Goal: Task Accomplishment & Management: Use online tool/utility

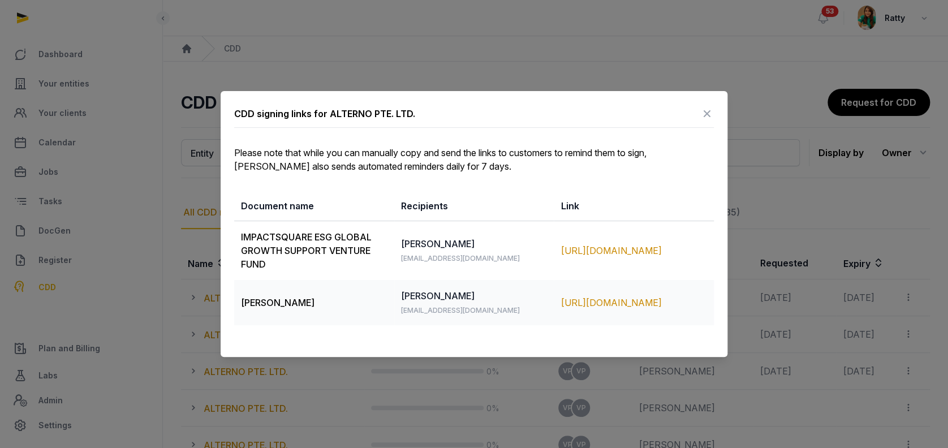
click at [705, 118] on icon at bounding box center [708, 114] width 14 height 18
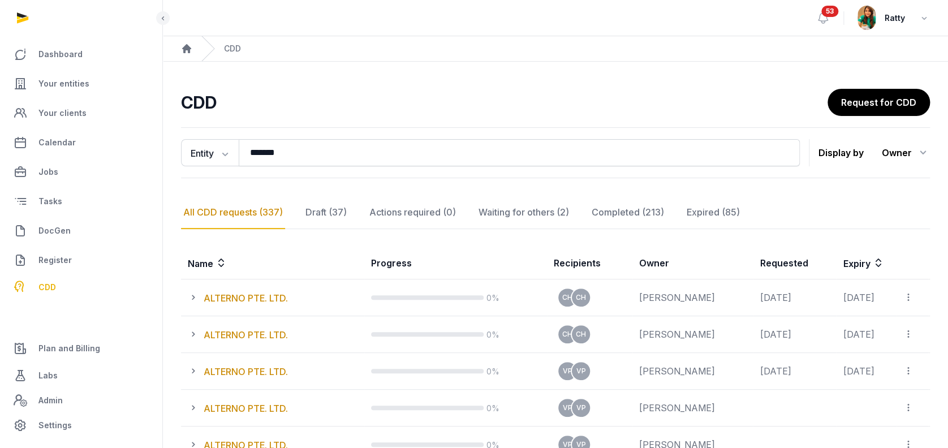
click at [826, 15] on span "53" at bounding box center [830, 11] width 17 height 11
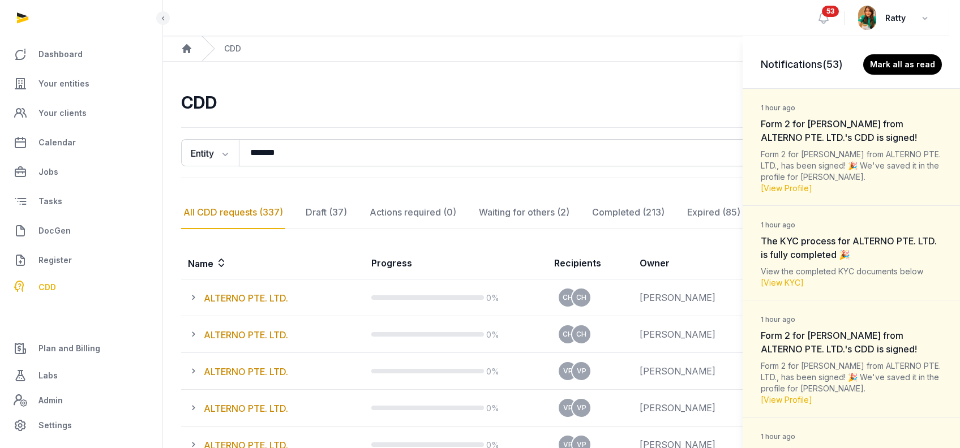
click at [865, 131] on span "Form 2 for [PERSON_NAME] from ALTERNO PTE. LTD.'s CDD is signed!" at bounding box center [839, 130] width 156 height 25
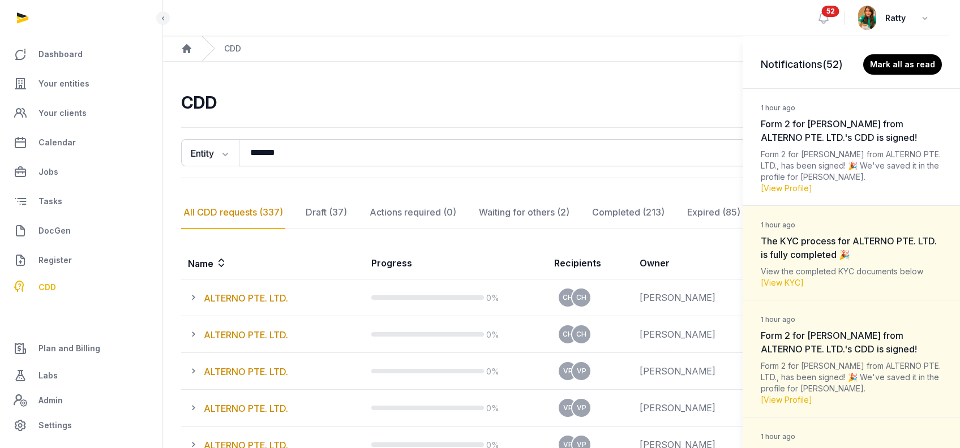
click at [857, 266] on div "View the completed KYC documents below [View KYC]" at bounding box center [851, 277] width 181 height 23
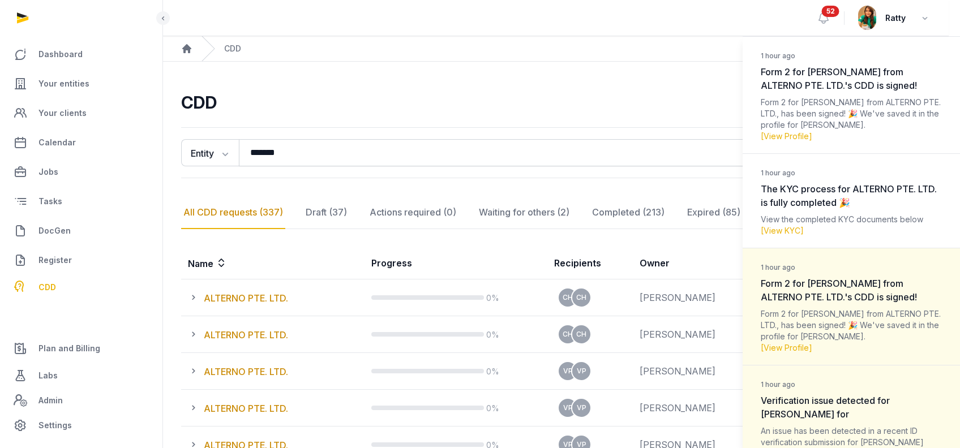
scroll to position [75, 0]
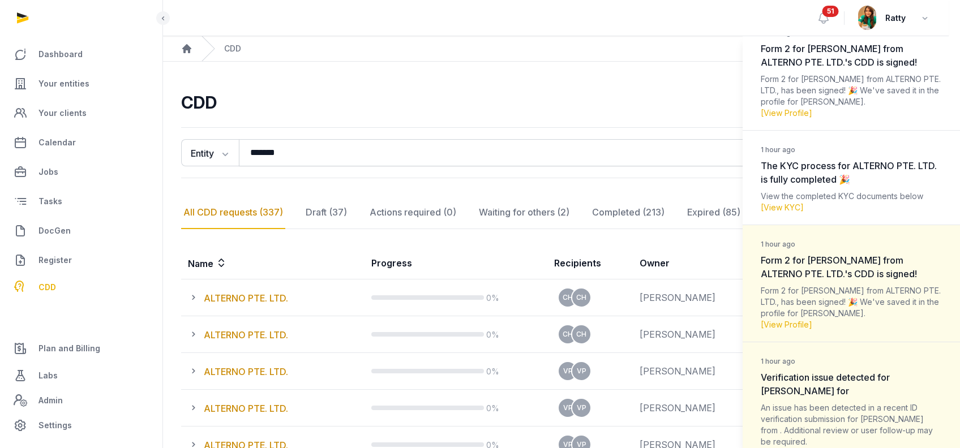
click at [867, 285] on div "Form 2 for [PERSON_NAME] from ALTERNO PTE. LTD., has been signed! 🎉 We've saved…" at bounding box center [851, 307] width 181 height 45
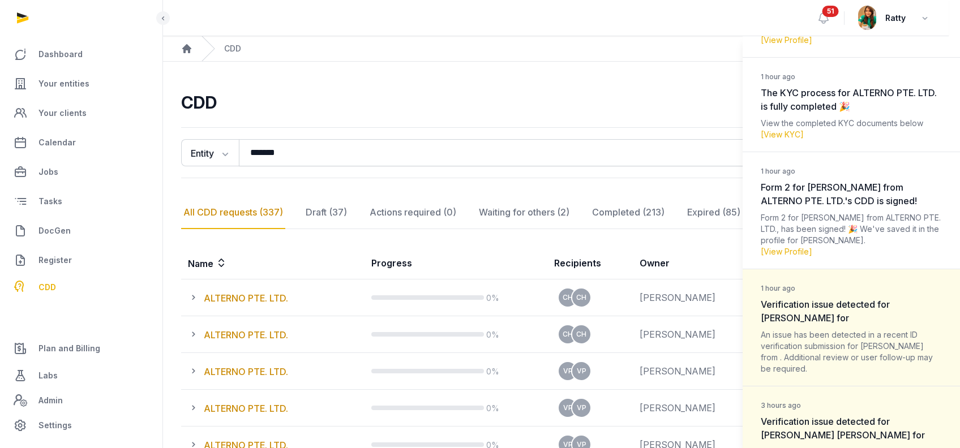
scroll to position [226, 0]
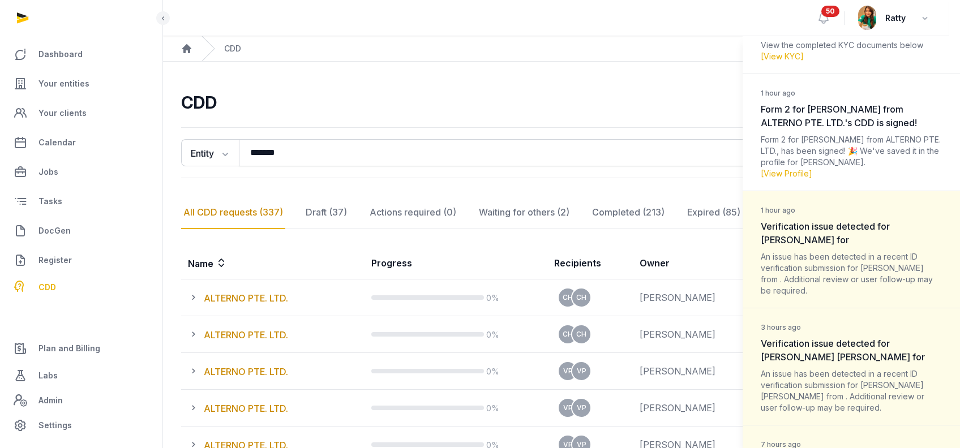
click at [867, 252] on div "An issue has been detected in a recent ID verification submission for [PERSON_N…" at bounding box center [851, 273] width 181 height 45
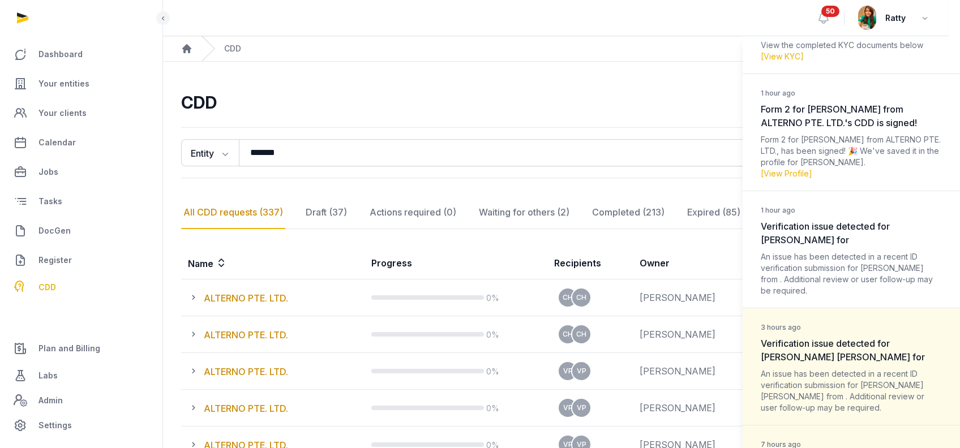
scroll to position [377, 0]
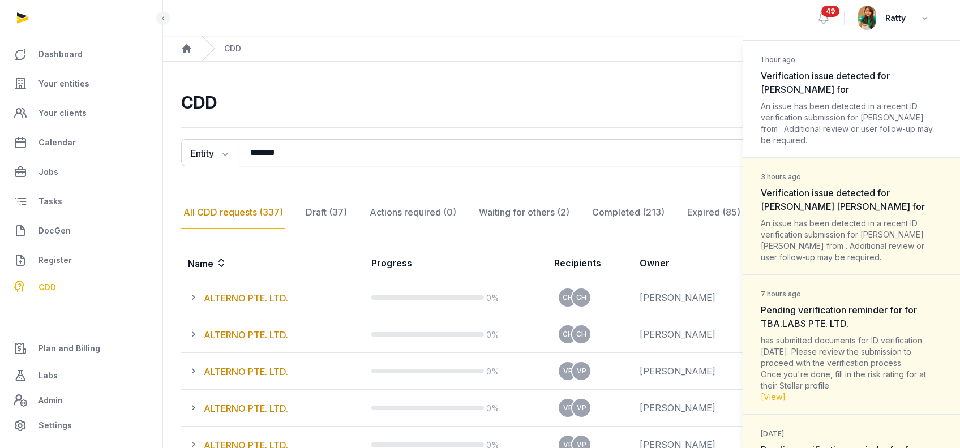
click at [864, 230] on div "An issue has been detected in a recent ID verification submission for [PERSON_N…" at bounding box center [851, 240] width 181 height 45
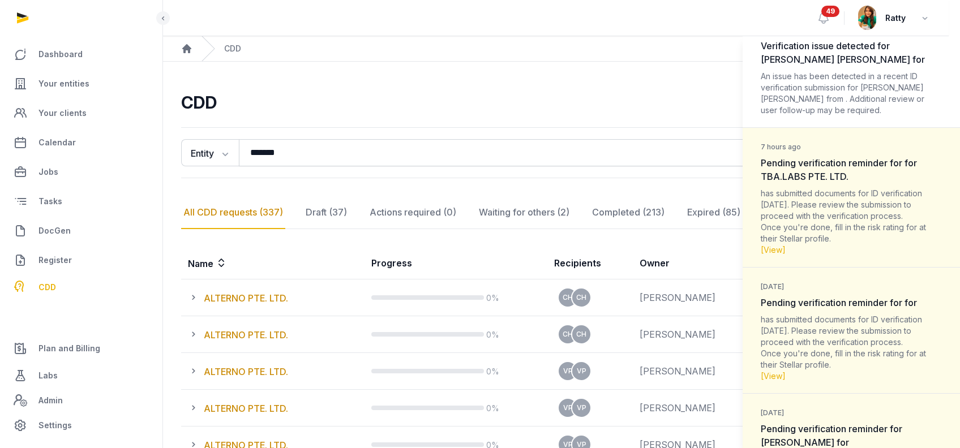
scroll to position [528, 0]
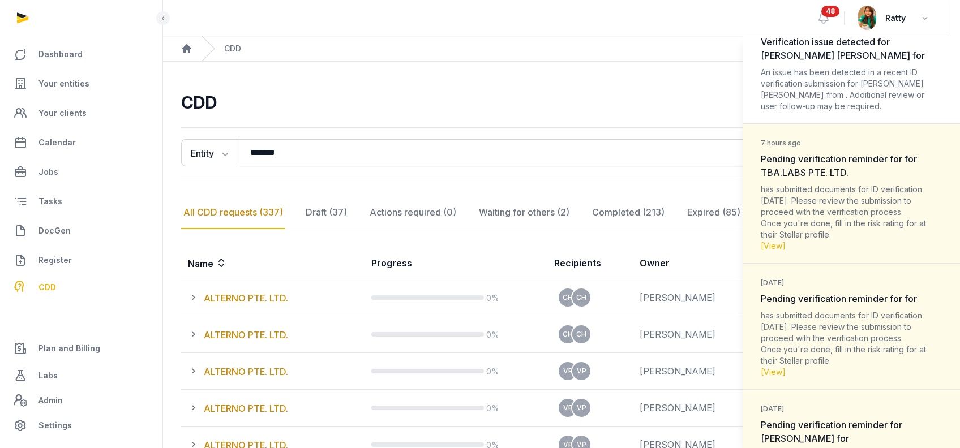
click at [865, 193] on div "has submitted documents for ID verification [DATE]. Please review the submissio…" at bounding box center [851, 218] width 181 height 68
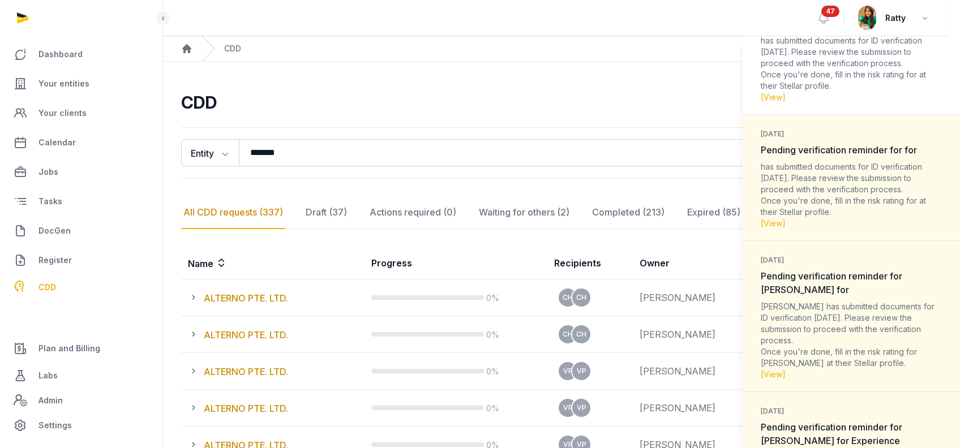
scroll to position [679, 0]
click at [869, 177] on div "has submitted documents for ID verification [DATE]. Please review the submissio…" at bounding box center [851, 193] width 181 height 68
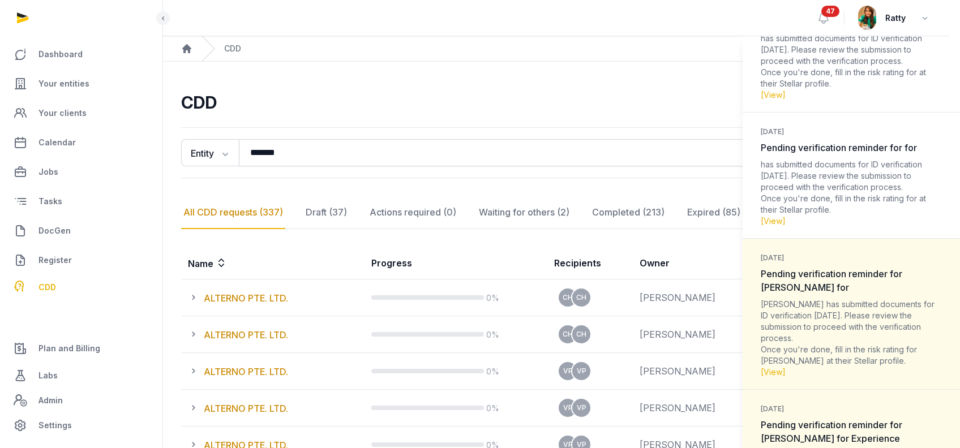
click at [859, 290] on dt "[DATE] Pending verification reminder for [PERSON_NAME] for" at bounding box center [851, 272] width 181 height 44
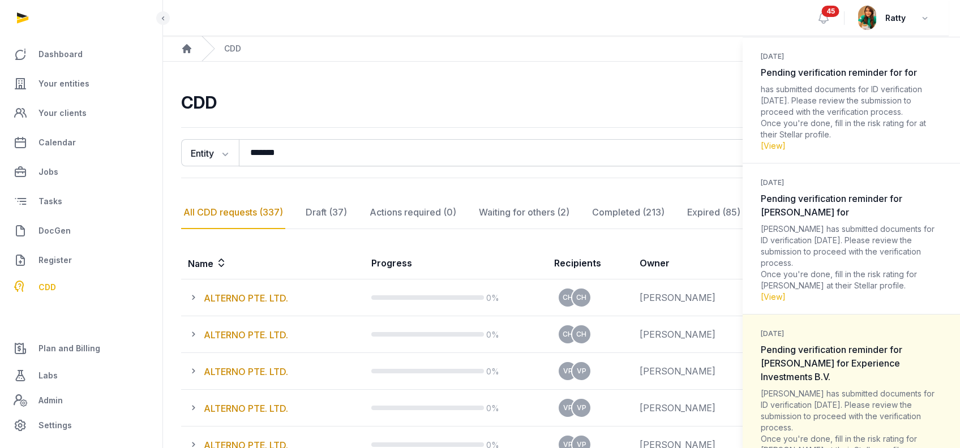
scroll to position [830, 0]
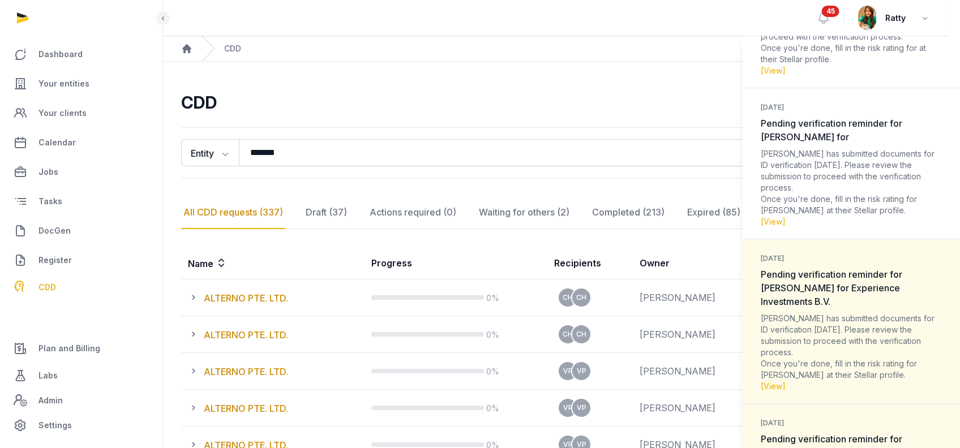
click at [859, 290] on dt "[DATE] Pending verification reminder for [PERSON_NAME] for Experience Investmen…" at bounding box center [851, 280] width 181 height 58
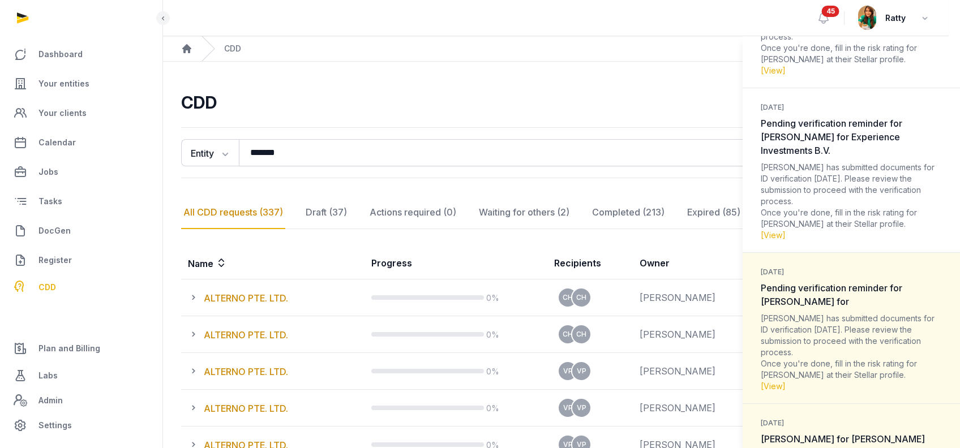
scroll to position [1056, 0]
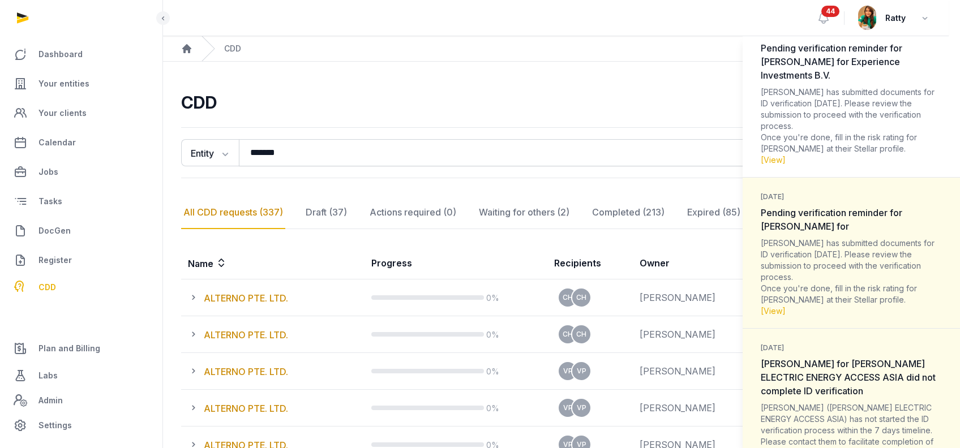
click at [874, 248] on div "[PERSON_NAME] has submitted documents for ID verification [DATE]. Please review…" at bounding box center [851, 277] width 181 height 79
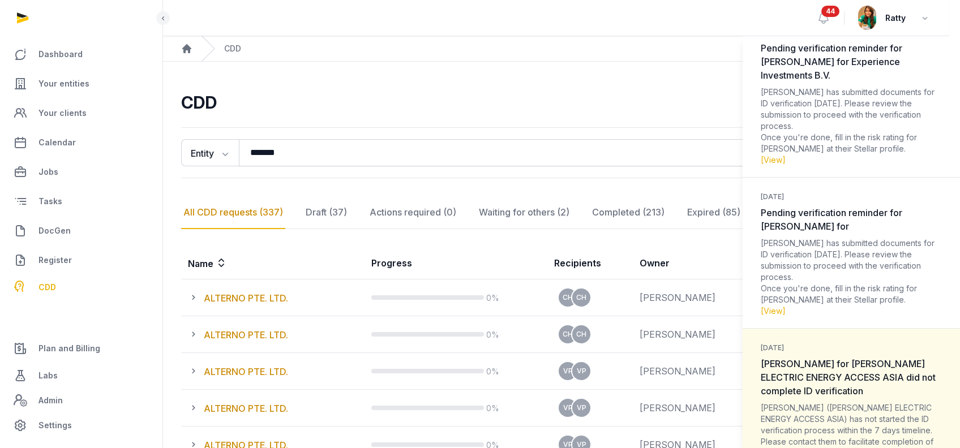
scroll to position [1207, 0]
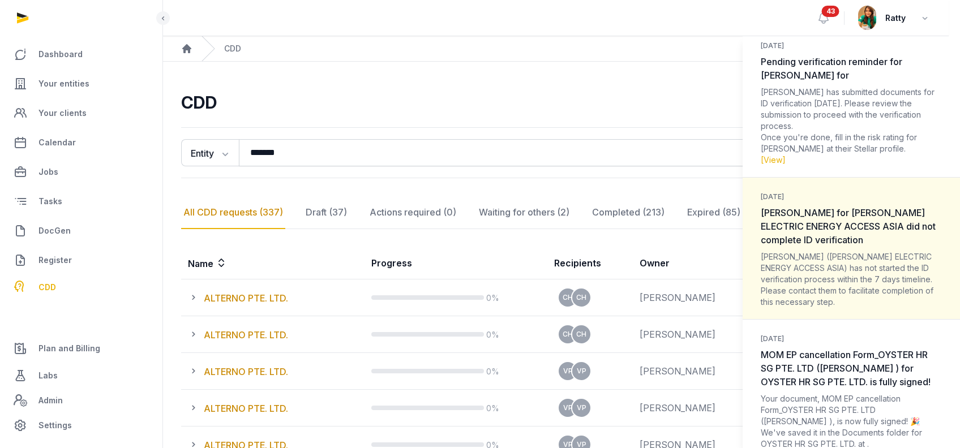
click at [874, 258] on div "[PERSON_NAME] ([PERSON_NAME] ELECTRIC ENERGY ACCESS ASIA) has not started the I…" at bounding box center [851, 279] width 181 height 57
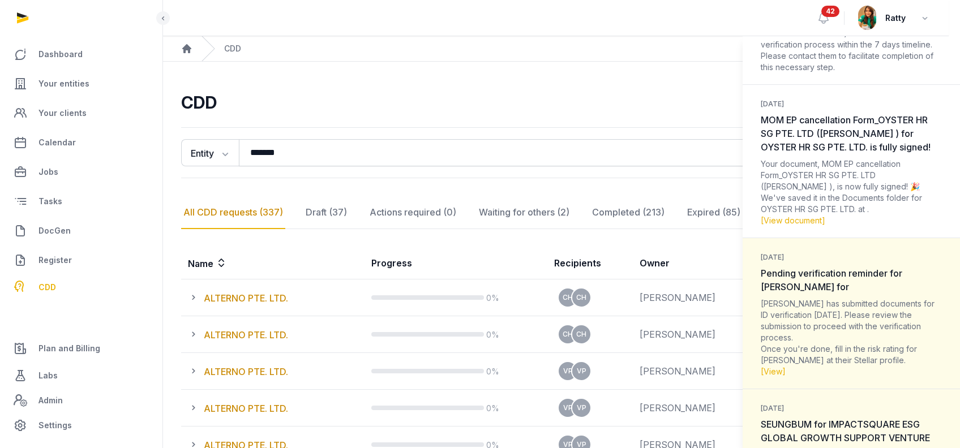
scroll to position [1509, 0]
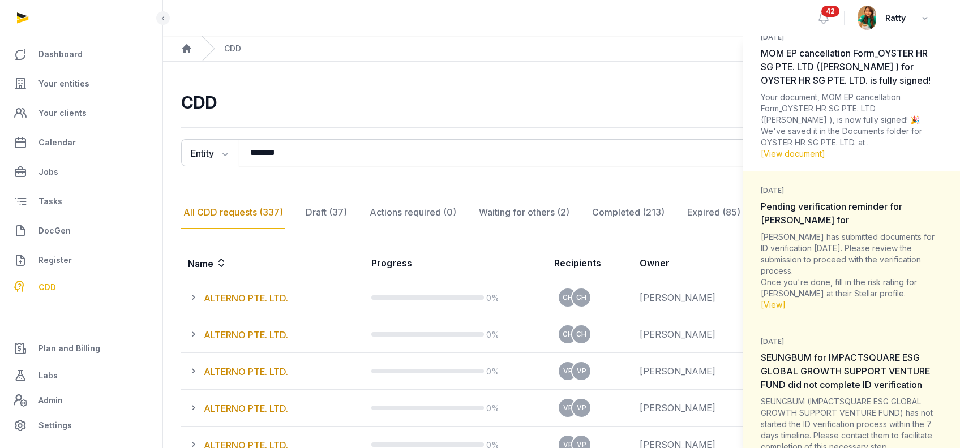
click at [864, 222] on dt "[DATE] Pending verification reminder for [PERSON_NAME] for" at bounding box center [851, 205] width 181 height 44
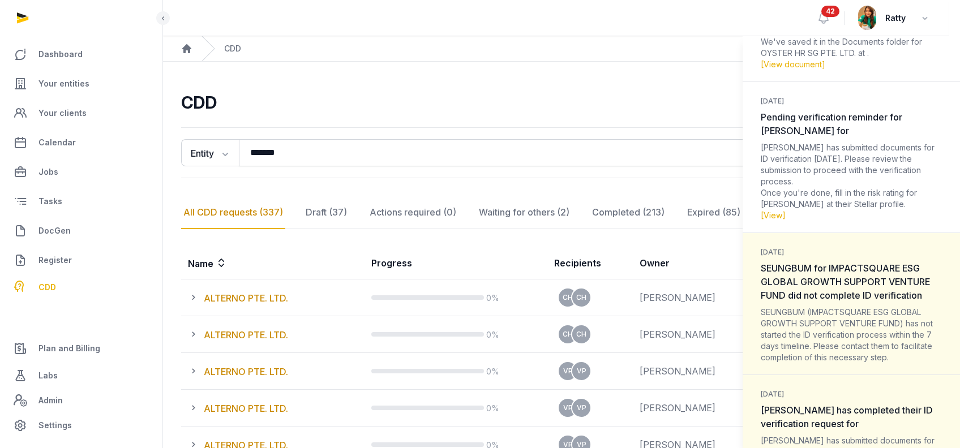
scroll to position [1660, 0]
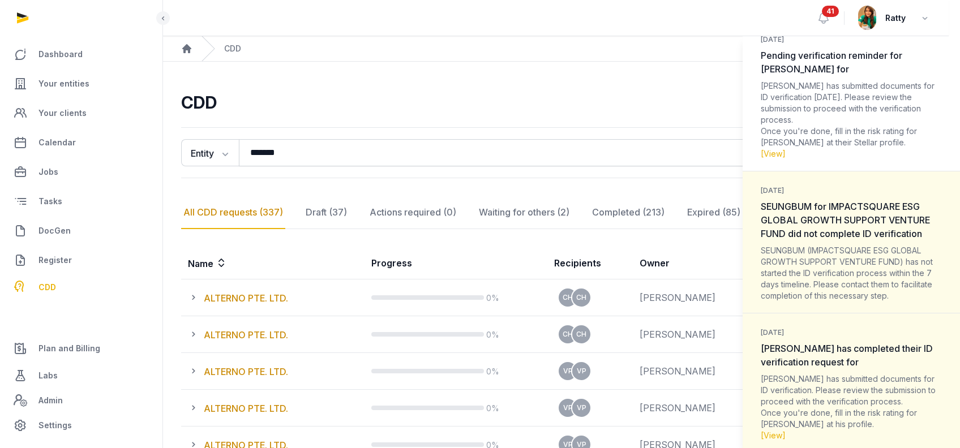
click at [864, 222] on span "SEUNGBUM for IMPACTSQUARE ESG GLOBAL GROWTH SUPPORT VENTURE FUND did not comple…" at bounding box center [845, 220] width 169 height 38
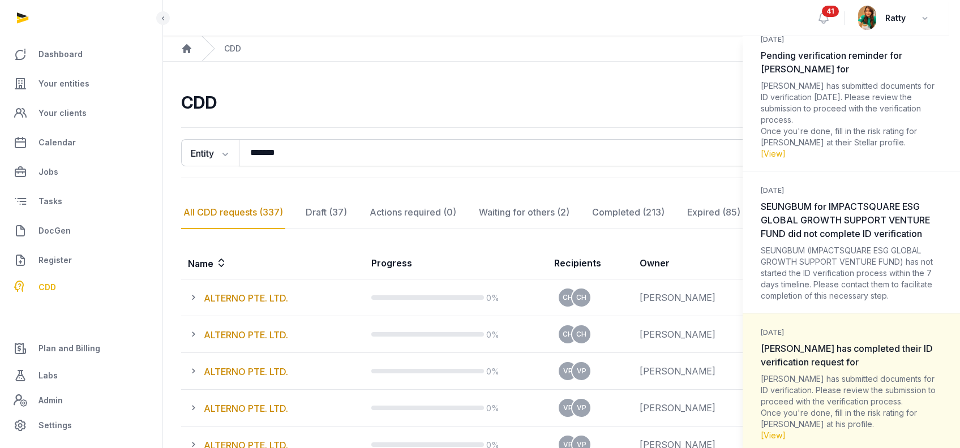
scroll to position [1744, 0]
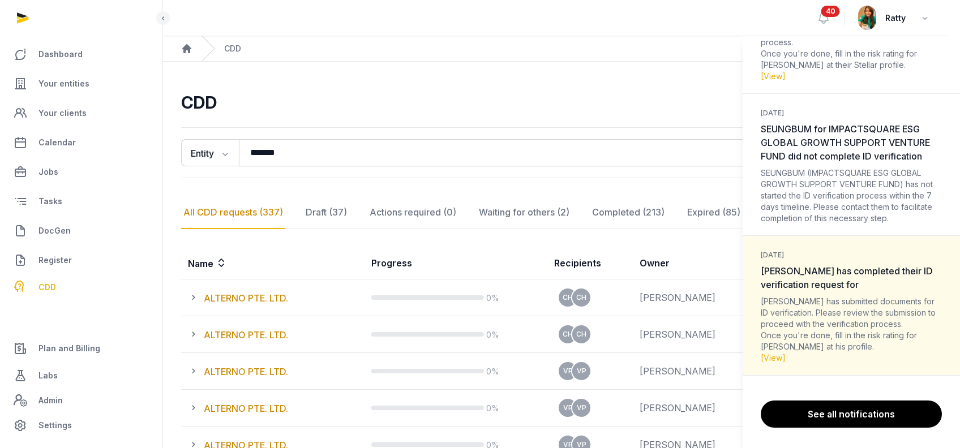
click at [860, 276] on span "[PERSON_NAME] has completed their ID verification request for" at bounding box center [847, 277] width 172 height 25
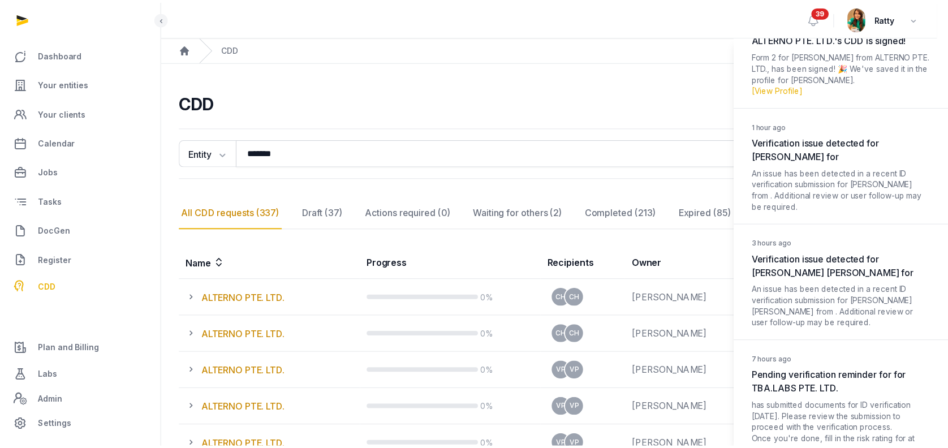
scroll to position [0, 0]
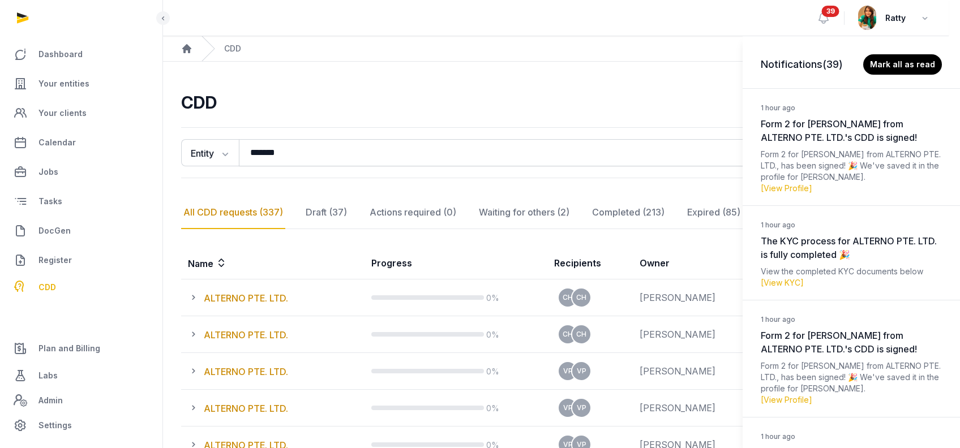
click at [192, 300] on div "Notifications (39) [PERSON_NAME] all as read 1 hour ago Form 2 for SUNG HOON fr…" at bounding box center [480, 224] width 960 height 448
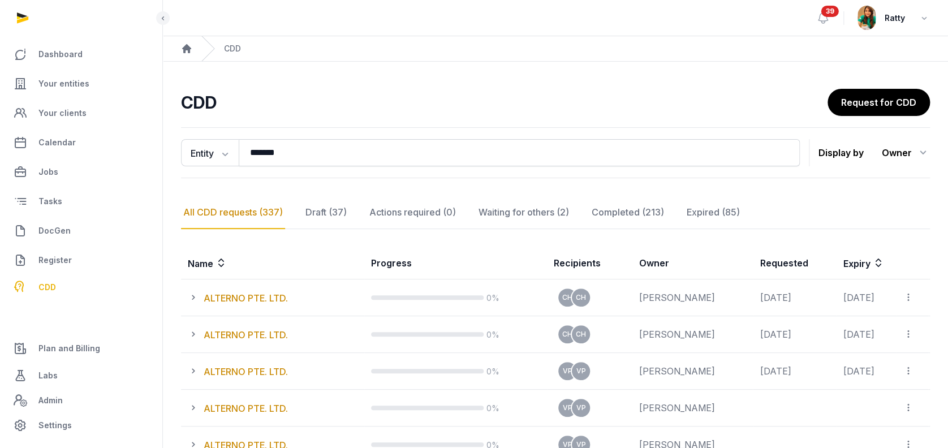
click at [191, 299] on icon at bounding box center [196, 298] width 16 height 14
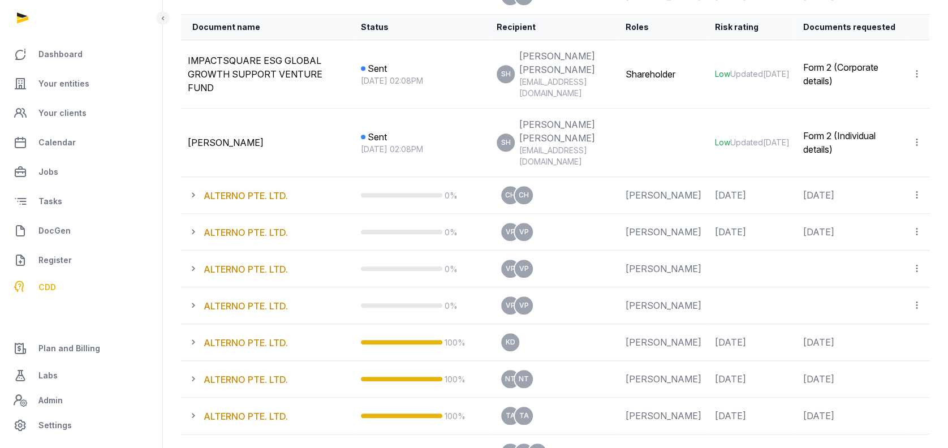
scroll to position [226, 0]
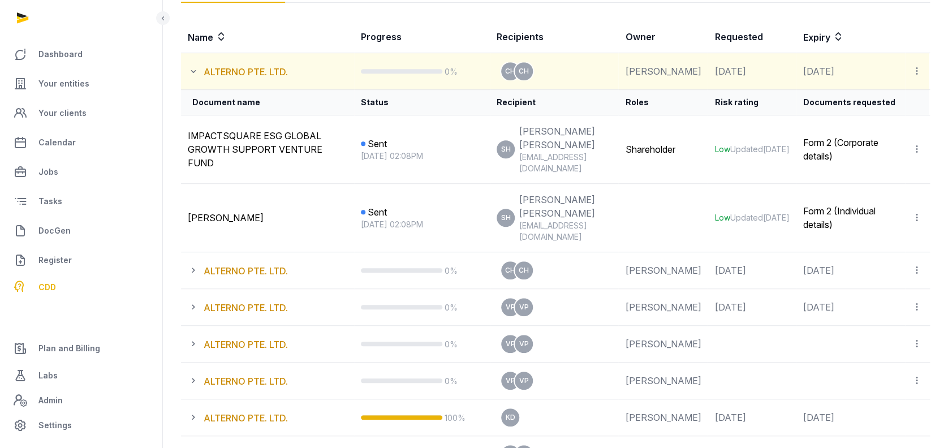
click at [914, 72] on icon at bounding box center [917, 71] width 10 height 12
click at [883, 105] on span "View all CDD links" at bounding box center [874, 101] width 73 height 11
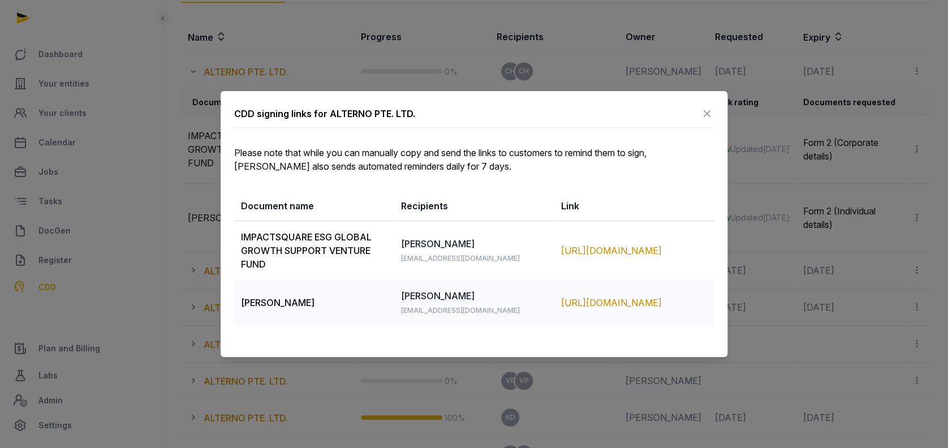
click at [710, 109] on icon at bounding box center [708, 114] width 14 height 18
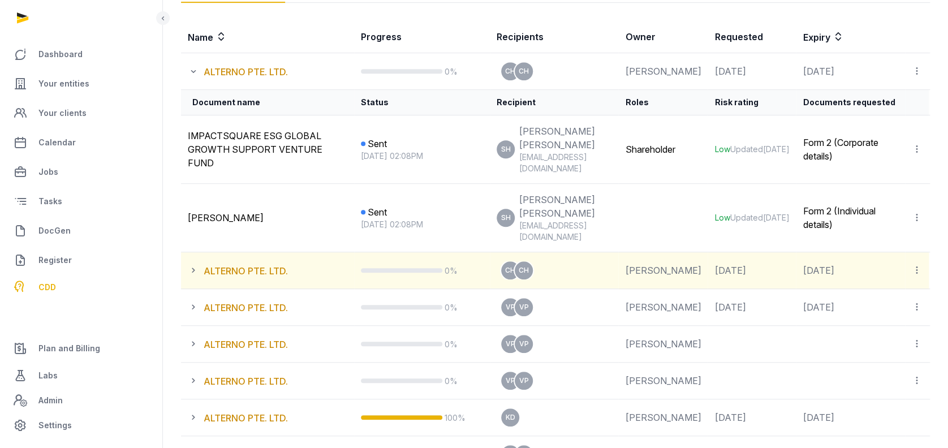
click at [193, 264] on icon at bounding box center [196, 271] width 16 height 14
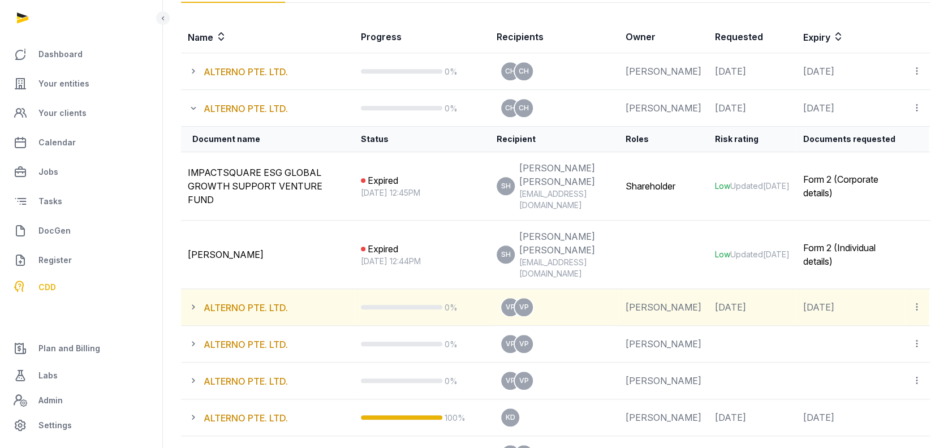
click at [193, 300] on icon at bounding box center [196, 307] width 16 height 14
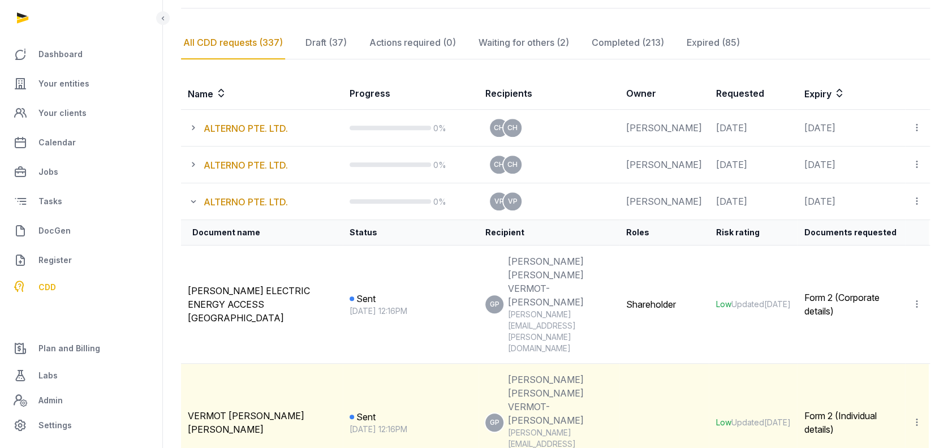
scroll to position [151, 0]
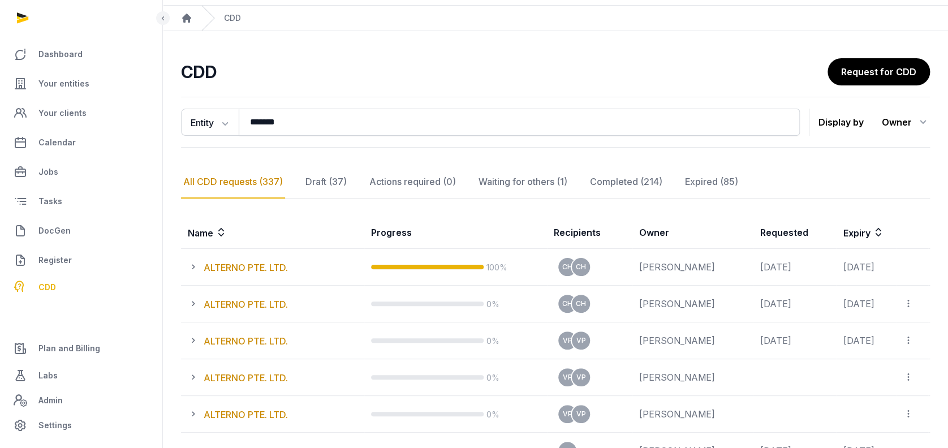
scroll to position [75, 0]
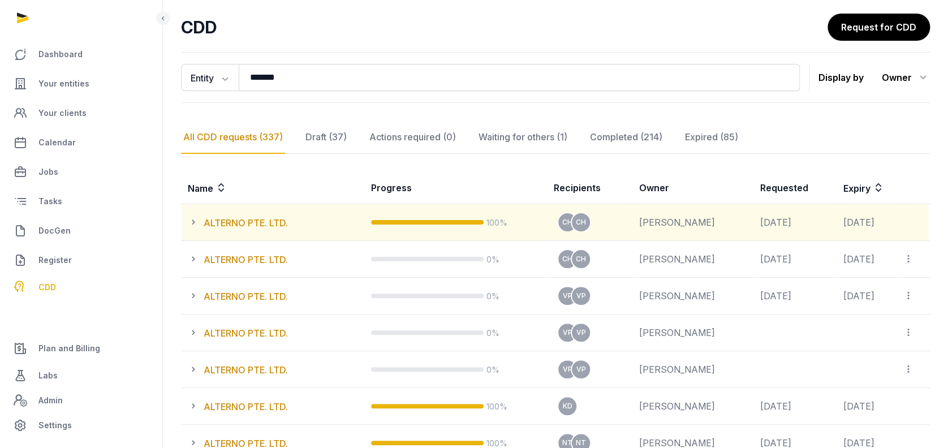
click at [190, 219] on icon at bounding box center [196, 223] width 16 height 14
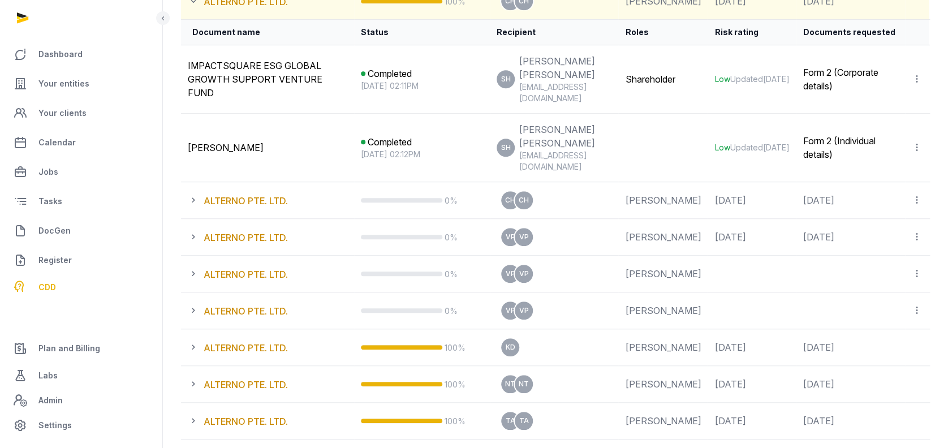
scroll to position [302, 0]
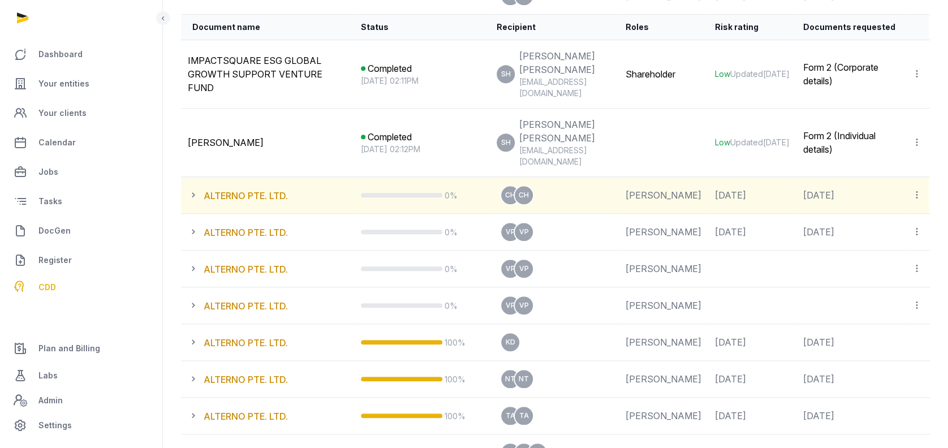
click at [195, 188] on icon at bounding box center [196, 195] width 16 height 14
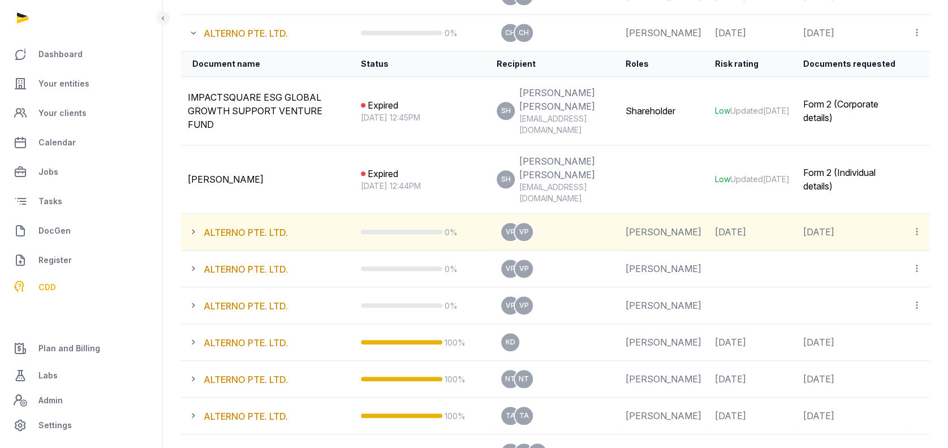
click at [195, 225] on icon at bounding box center [196, 232] width 16 height 14
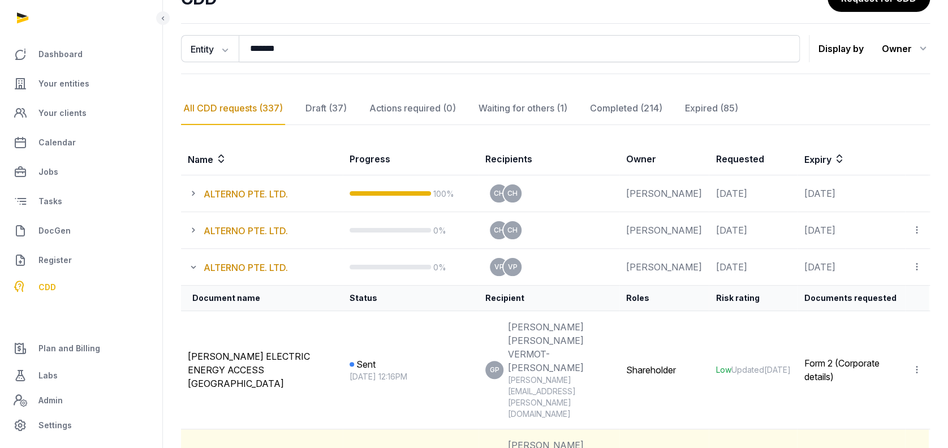
scroll to position [0, 0]
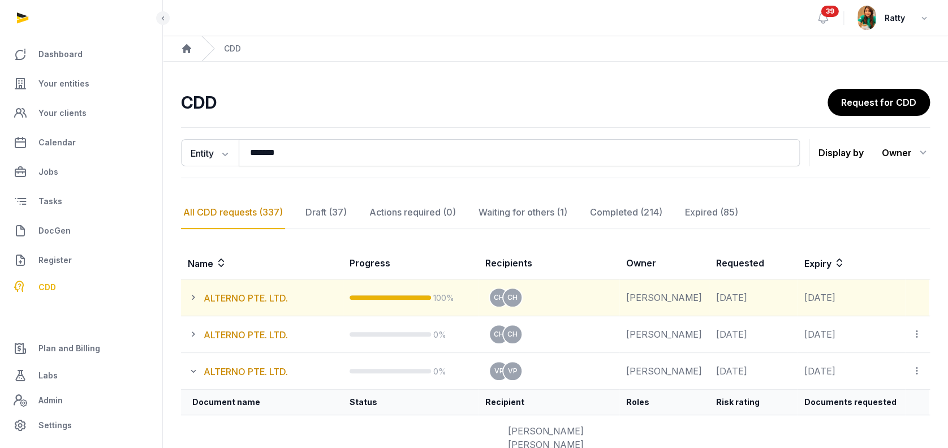
click at [192, 298] on icon at bounding box center [196, 298] width 16 height 14
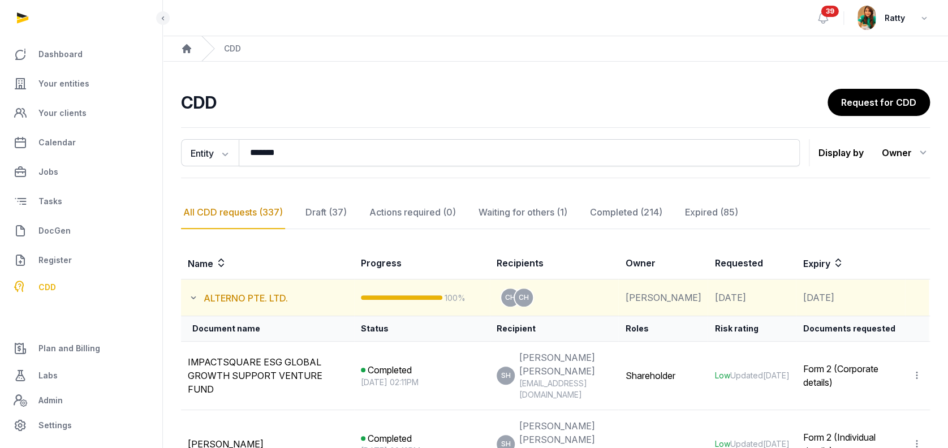
scroll to position [75, 0]
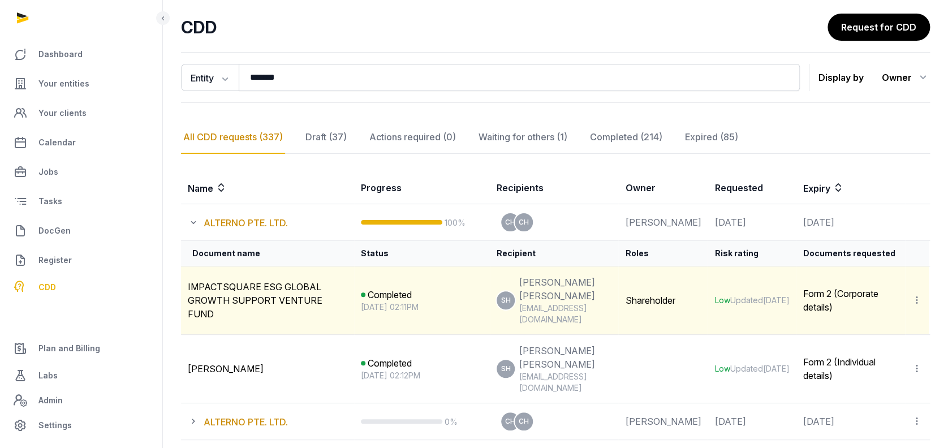
click at [917, 294] on icon at bounding box center [917, 300] width 10 height 12
click at [851, 329] on div "View CDD documents" at bounding box center [865, 331] width 113 height 23
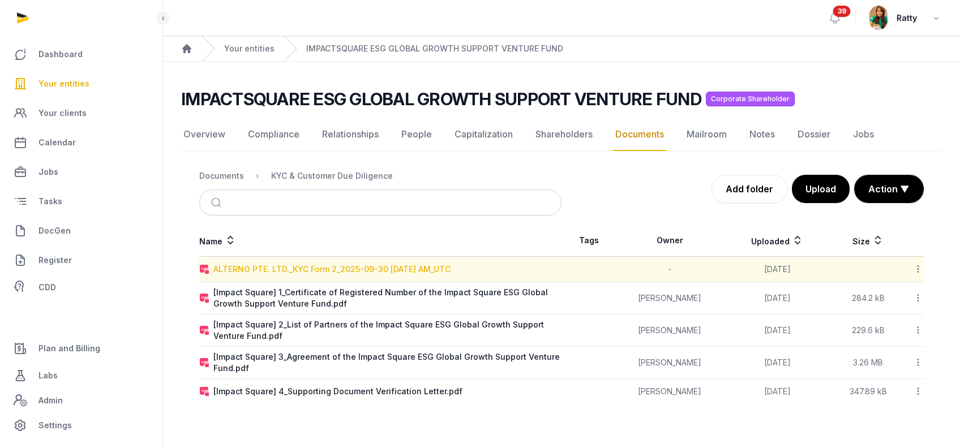
click at [314, 265] on div "ALTERNO PTE. LTD._KYC Form 2_2025-09-30 6.11.59 AM_UTC" at bounding box center [331, 269] width 237 height 11
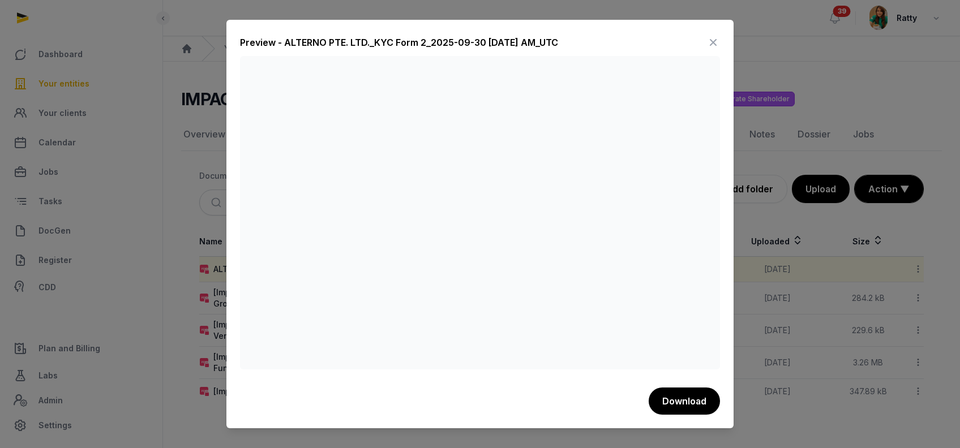
click at [718, 41] on icon at bounding box center [713, 42] width 14 height 18
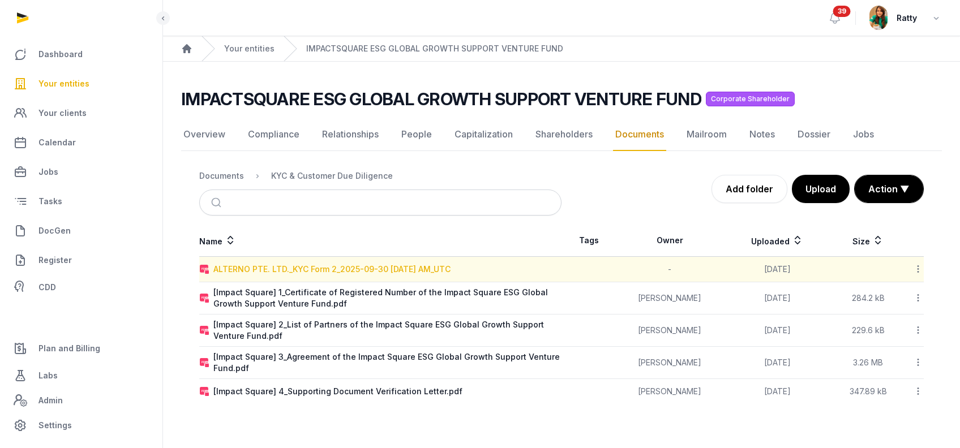
click at [398, 265] on div "ALTERNO PTE. LTD._KYC Form 2_2025-09-30 6.11.59 AM_UTC" at bounding box center [331, 269] width 237 height 11
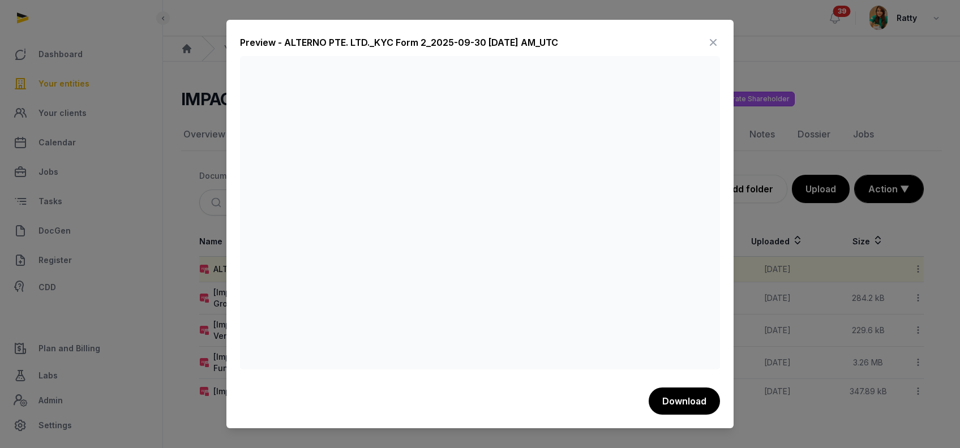
click at [711, 44] on icon at bounding box center [713, 42] width 14 height 18
